Goal: Complete application form

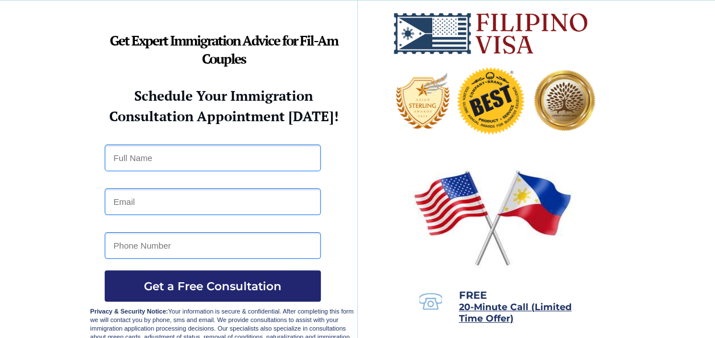
click at [161, 161] on input "text" at bounding box center [213, 157] width 216 height 27
type input "Leonila Pajaron"
click at [161, 205] on input "email" at bounding box center [213, 201] width 216 height 27
type input "pajaronlanie7@gmail.com"
click at [192, 245] on input "tel" at bounding box center [213, 245] width 216 height 27
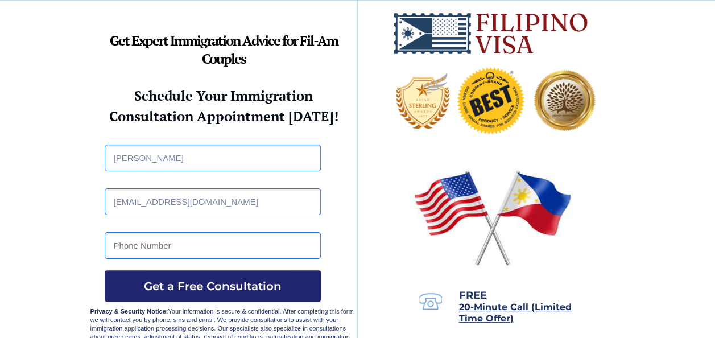
click at [192, 245] on input "tel" at bounding box center [213, 245] width 216 height 27
type input "`"
type input "16465057511"
click at [215, 284] on span "Get a Free Consultation" at bounding box center [213, 286] width 216 height 14
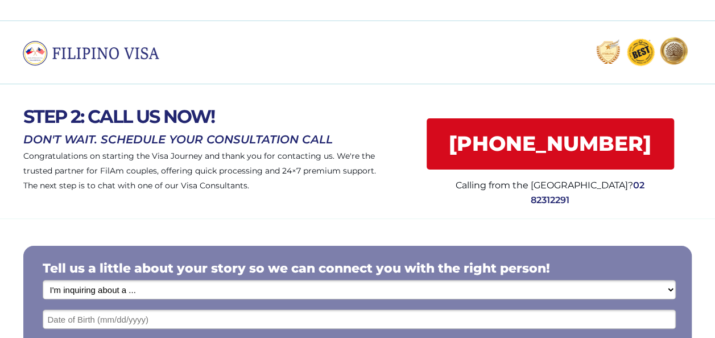
click at [150, 293] on select "I'm inquiring about a ... I don't know or other services Retirement Visa for Th…" at bounding box center [359, 289] width 633 height 19
select select "1794"
click at [43, 280] on select "I'm inquiring about a ... I don't know or other services Retirement Visa for Th…" at bounding box center [359, 289] width 633 height 19
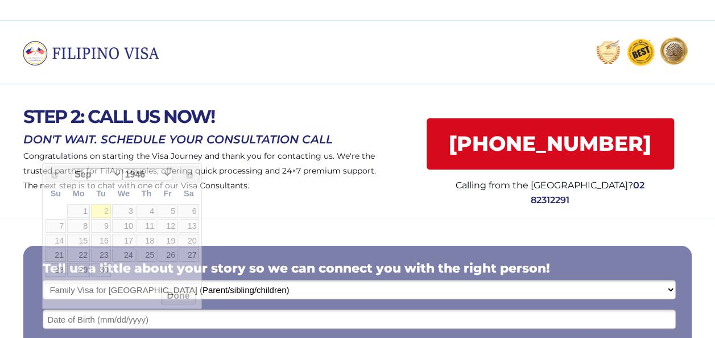
click at [207, 317] on input "text" at bounding box center [359, 318] width 633 height 19
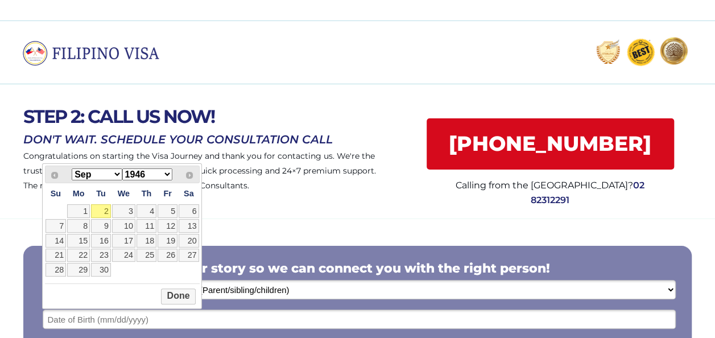
drag, startPoint x: 117, startPoint y: 172, endPoint x: 91, endPoint y: 21, distance: 152.8
click at [91, 21] on body "STEP 2: CALL US NOW! Congratulations on starting the Visa Journey and thank you…" at bounding box center [357, 169] width 715 height 338
click at [167, 173] on select "1946 1947 1948 1949 1950 1951 1952 1953 1954 1955 1956 1957 1958 1959 1960 1961…" at bounding box center [147, 174] width 50 height 12
click at [105, 227] on link "7" at bounding box center [101, 226] width 20 height 14
click at [80, 322] on input "[DATE]" at bounding box center [359, 318] width 633 height 19
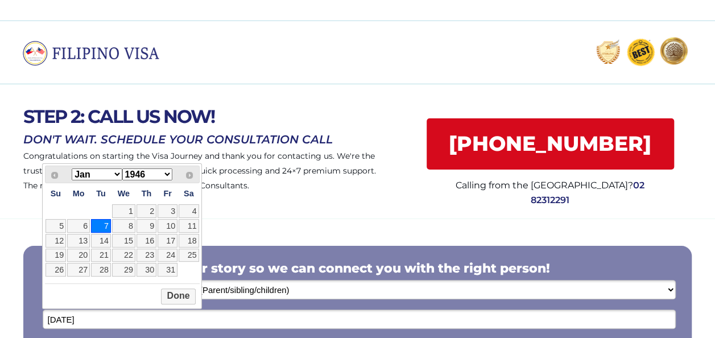
click at [167, 174] on select "1946 1947 1948 1949 1950 1951 1952 1953 1954 1955 1956 1957 1958 1959 1960 1961…" at bounding box center [147, 174] width 50 height 12
click at [165, 270] on link "30" at bounding box center [167, 270] width 20 height 14
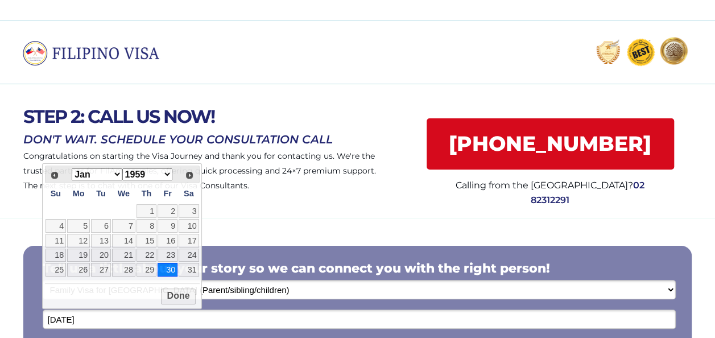
click at [103, 321] on input "[DATE]" at bounding box center [359, 318] width 633 height 19
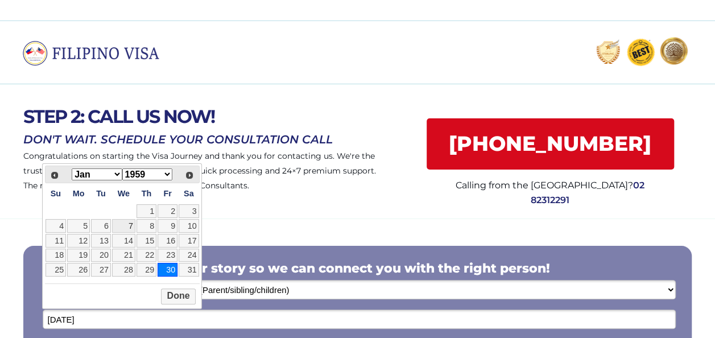
click at [127, 228] on link "7" at bounding box center [123, 226] width 23 height 14
type input "[DATE]"
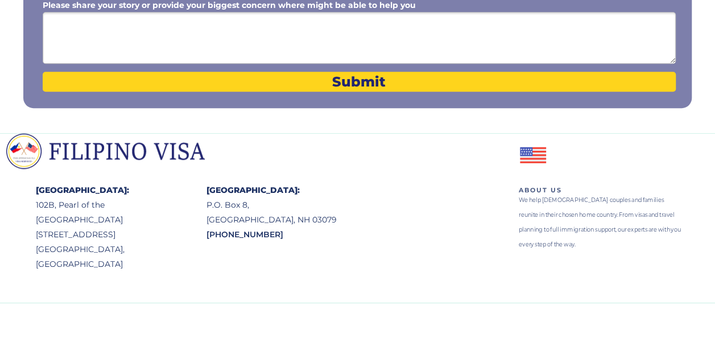
scroll to position [375, 0]
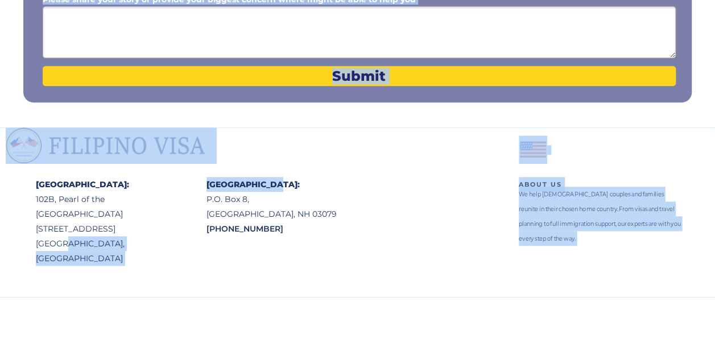
drag, startPoint x: 63, startPoint y: 222, endPoint x: 309, endPoint y: 184, distance: 249.6
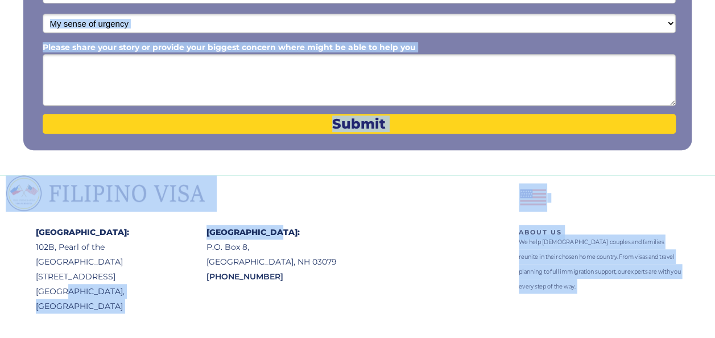
scroll to position [277, 0]
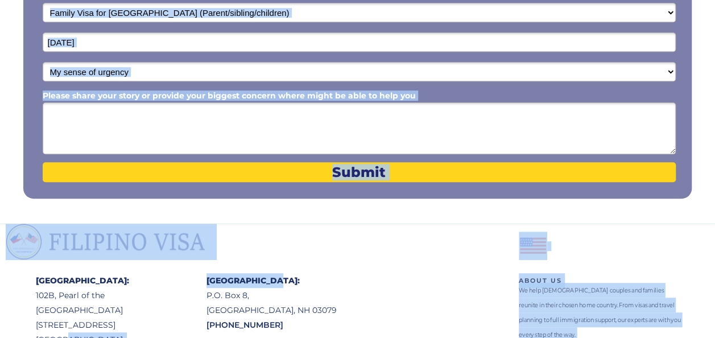
click at [103, 117] on textarea "Please share your story or provide your biggest concern where might be able to …" at bounding box center [359, 128] width 633 height 52
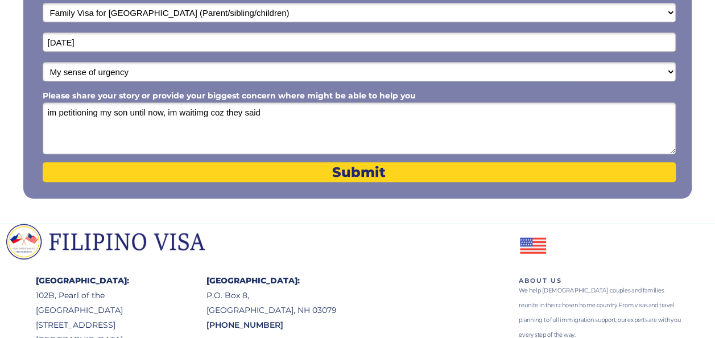
type textarea "im petitioning my son until now, im waitimg coz they said"
